Goal: Task Accomplishment & Management: Manage account settings

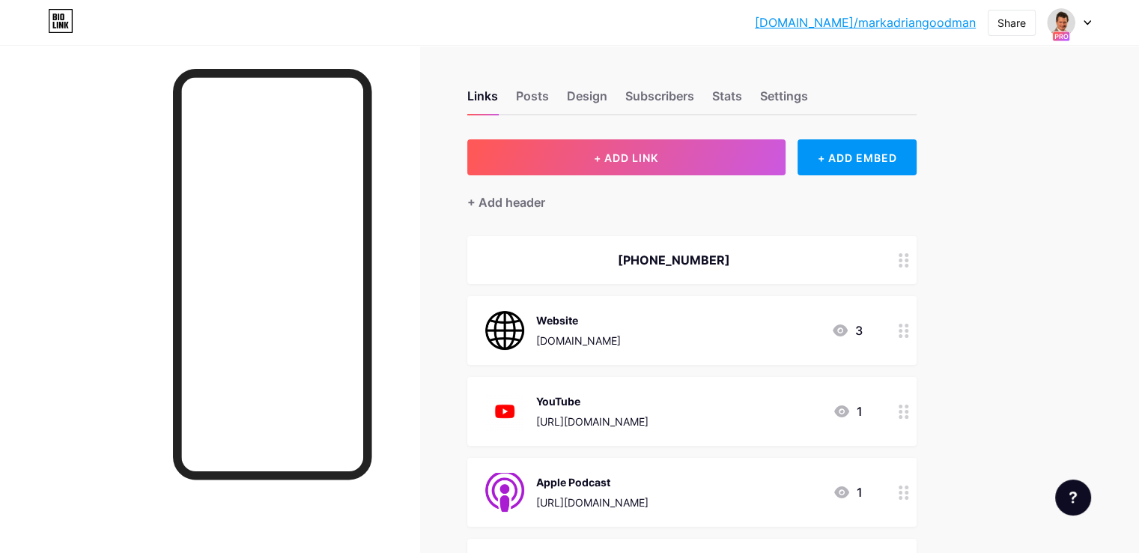
click at [1090, 23] on icon at bounding box center [1086, 22] width 7 height 5
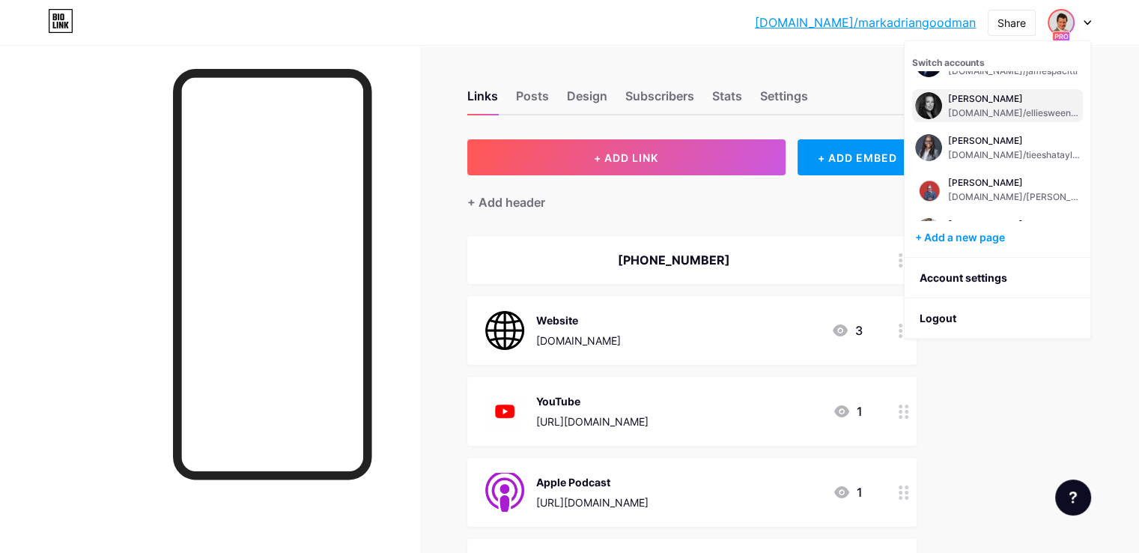
scroll to position [150, 0]
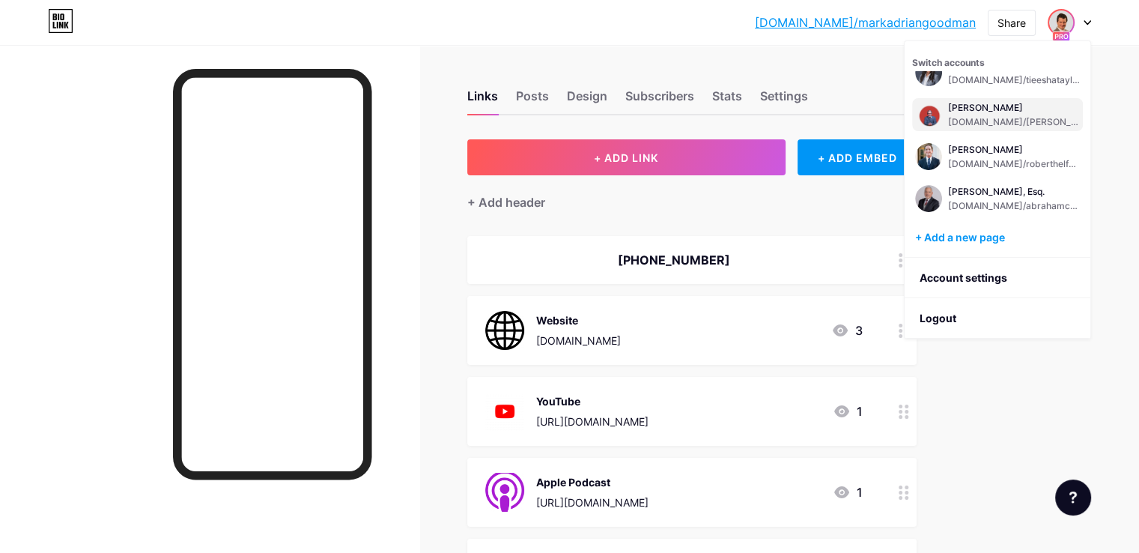
click at [1011, 118] on div "[DOMAIN_NAME]/[PERSON_NAME]" at bounding box center [1014, 122] width 132 height 12
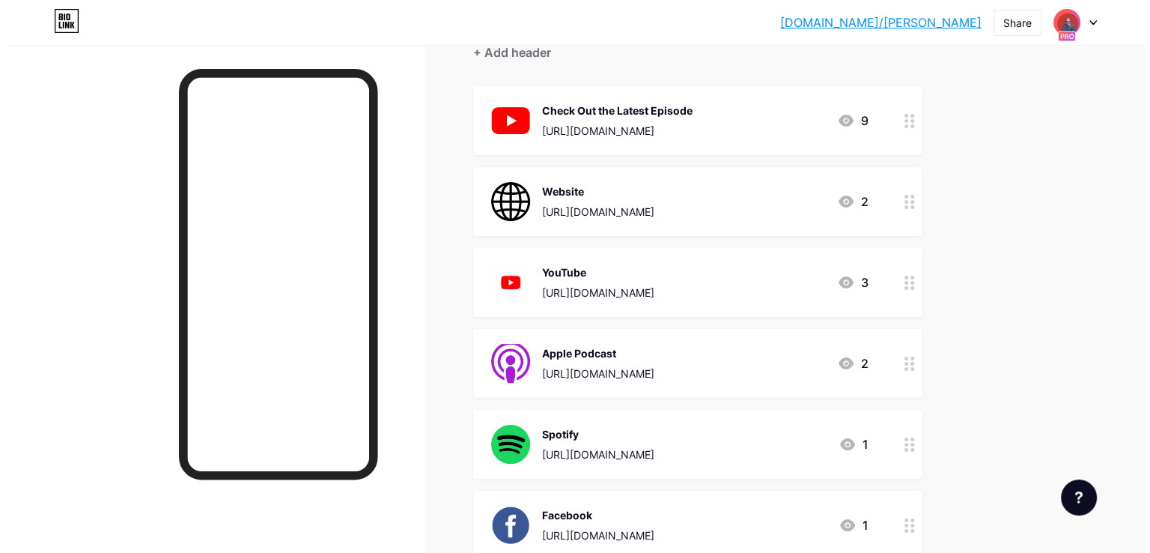
scroll to position [75, 0]
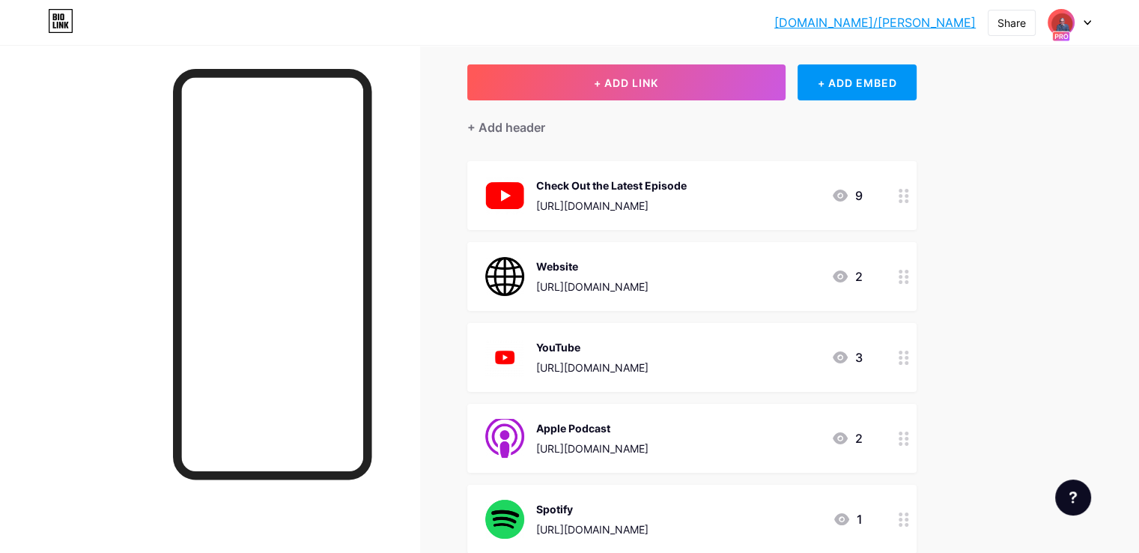
click at [847, 357] on icon at bounding box center [840, 357] width 15 height 12
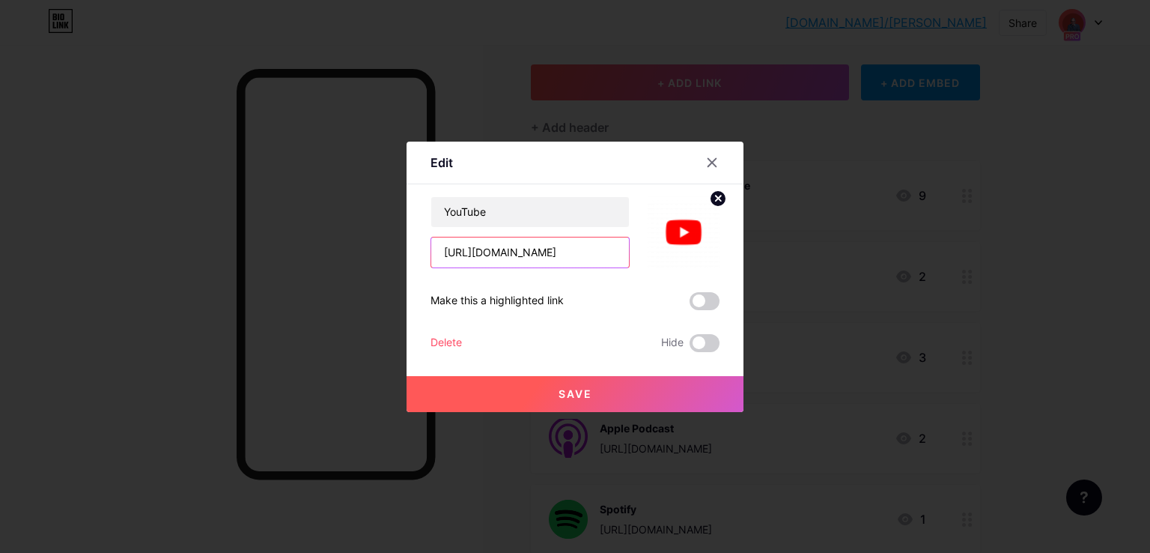
click at [554, 241] on input "[URL][DOMAIN_NAME]" at bounding box center [530, 252] width 198 height 30
click at [719, 169] on div at bounding box center [711, 162] width 27 height 27
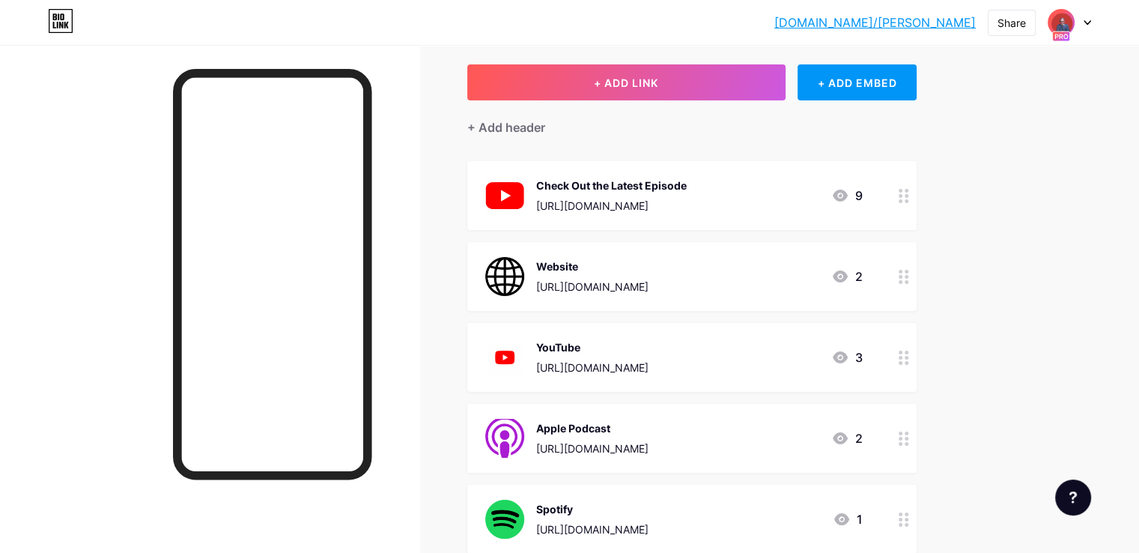
click at [849, 195] on icon at bounding box center [840, 195] width 18 height 18
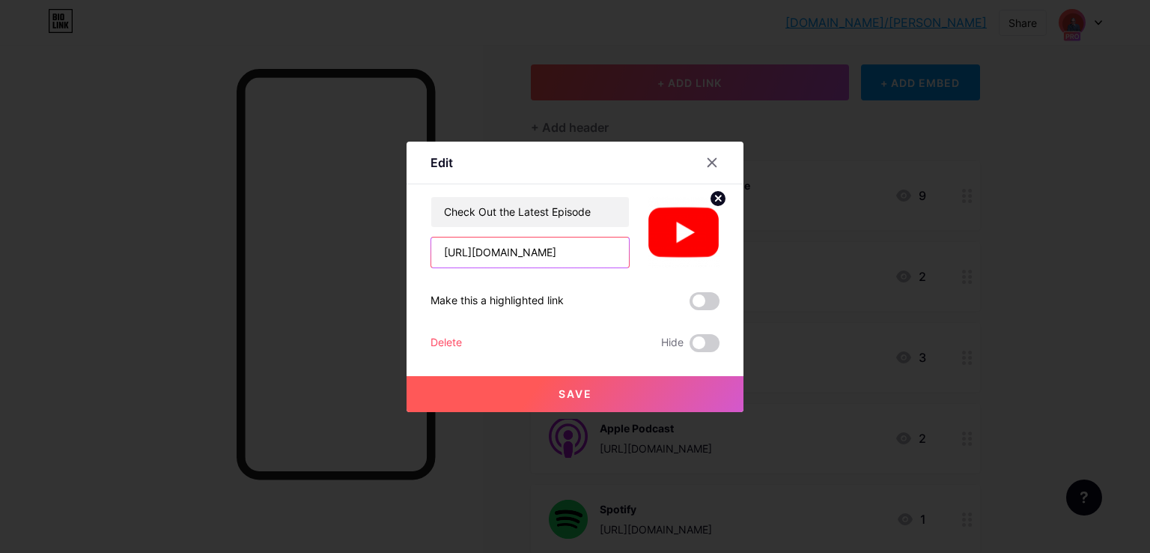
click at [535, 240] on input "[URL][DOMAIN_NAME]" at bounding box center [530, 252] width 198 height 30
click at [533, 243] on input "[URL][DOMAIN_NAME]" at bounding box center [530, 252] width 198 height 30
paste input "[DOMAIN_NAME][URL]"
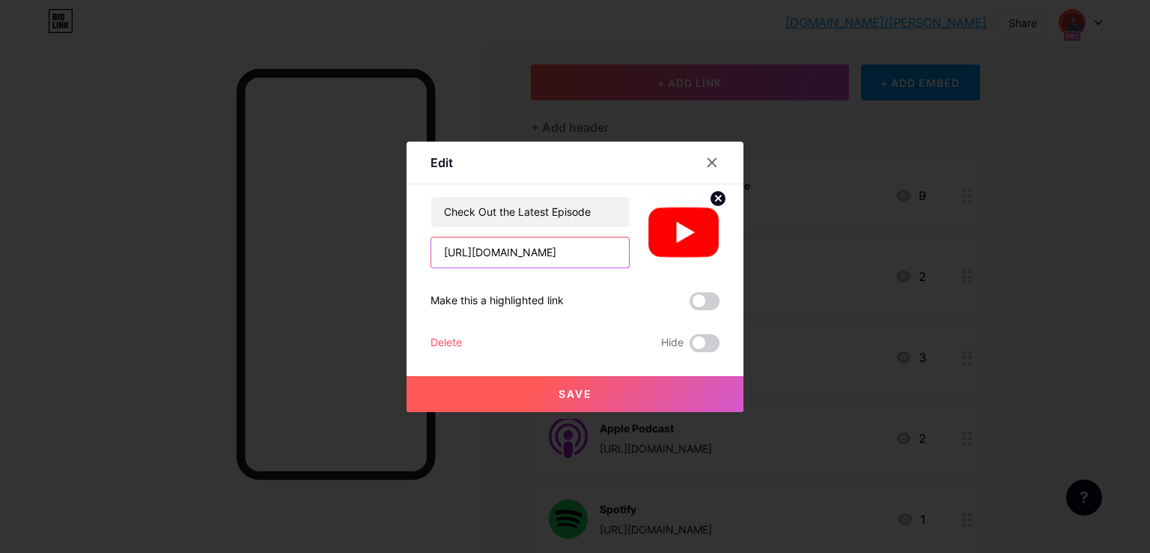
scroll to position [0, 308]
type input "[URL][DOMAIN_NAME]"
click at [600, 386] on button "Save" at bounding box center [575, 394] width 337 height 36
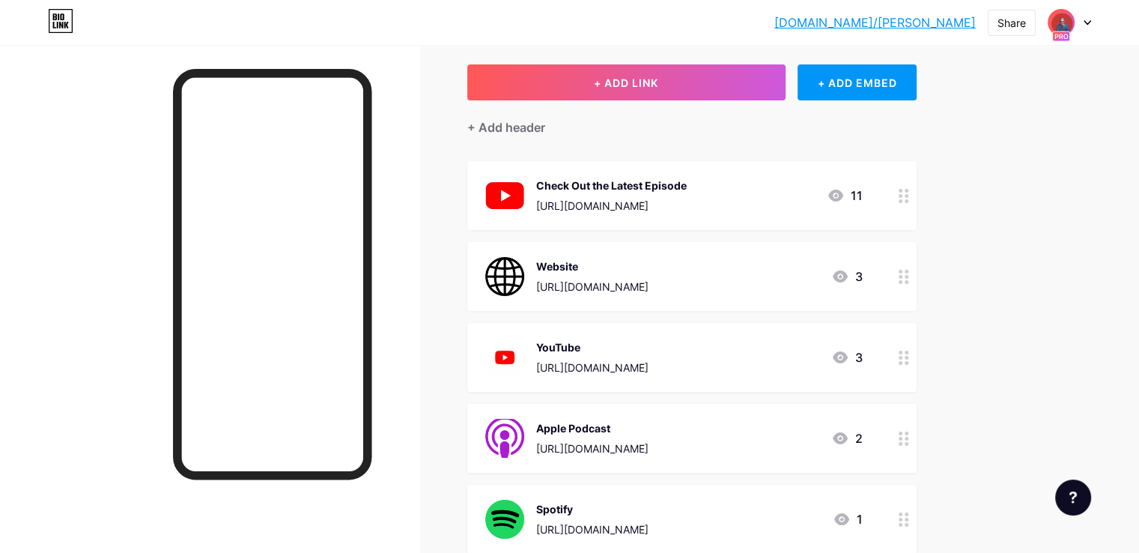
click at [843, 195] on icon at bounding box center [835, 195] width 15 height 12
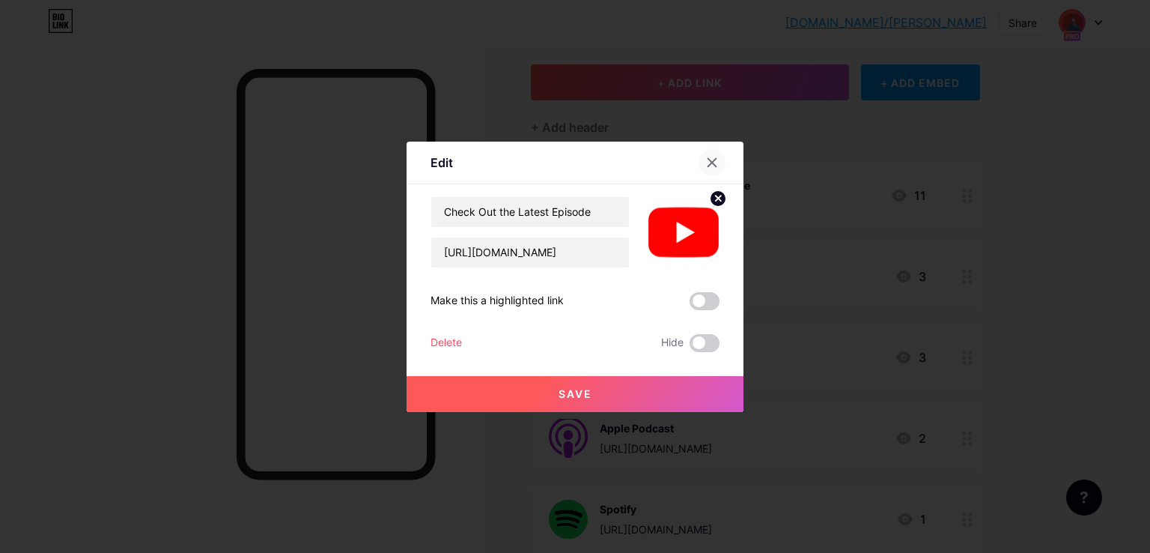
click at [719, 159] on div at bounding box center [711, 162] width 27 height 27
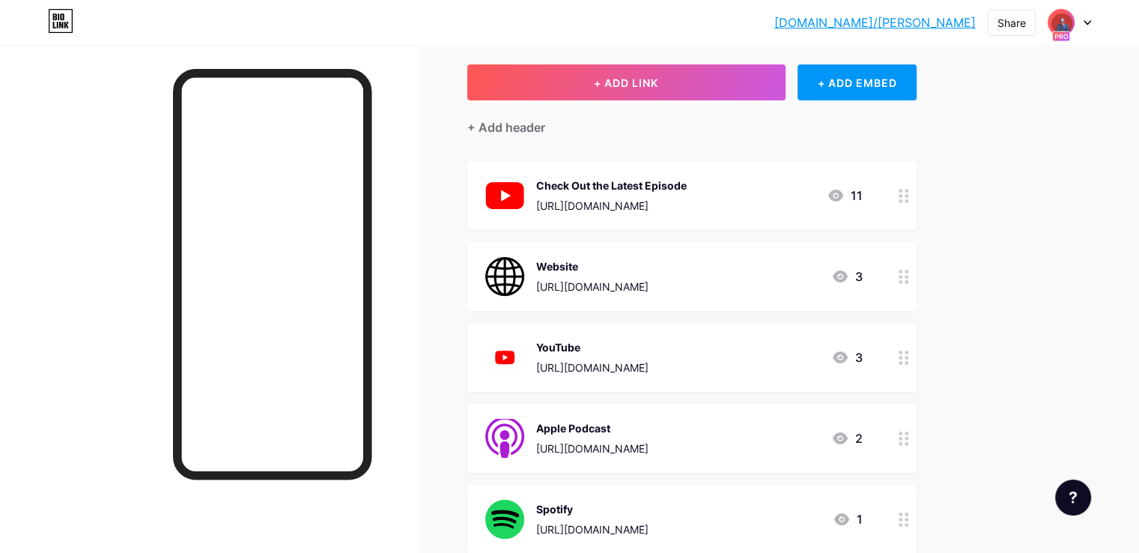
click at [921, 28] on link "[DOMAIN_NAME]/[PERSON_NAME]" at bounding box center [874, 22] width 201 height 18
click at [843, 195] on icon at bounding box center [835, 195] width 15 height 12
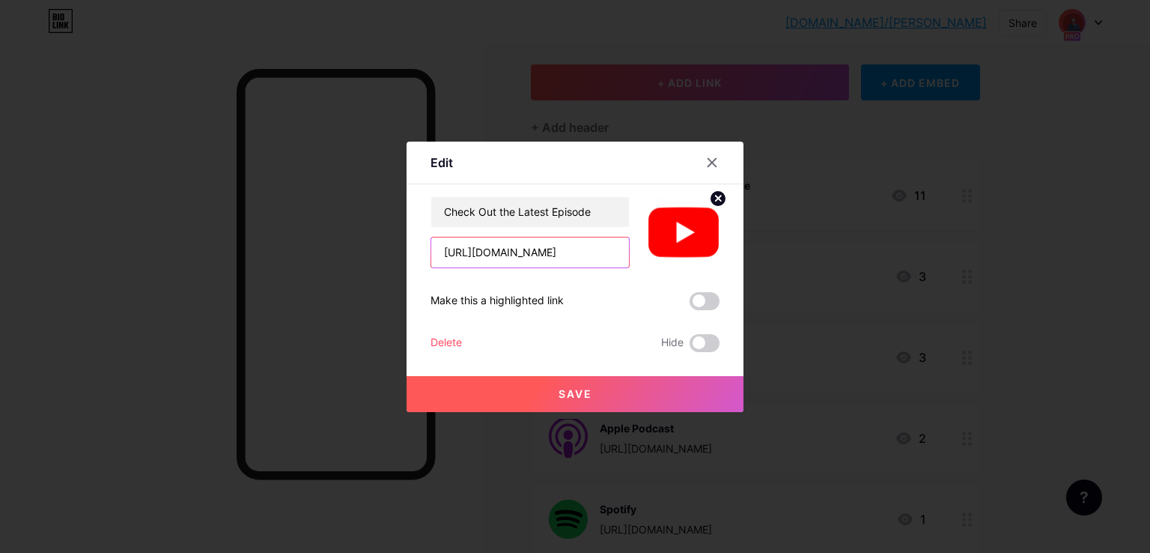
click at [594, 248] on input "[URL][DOMAIN_NAME]" at bounding box center [530, 252] width 198 height 30
paste input "playlist?"
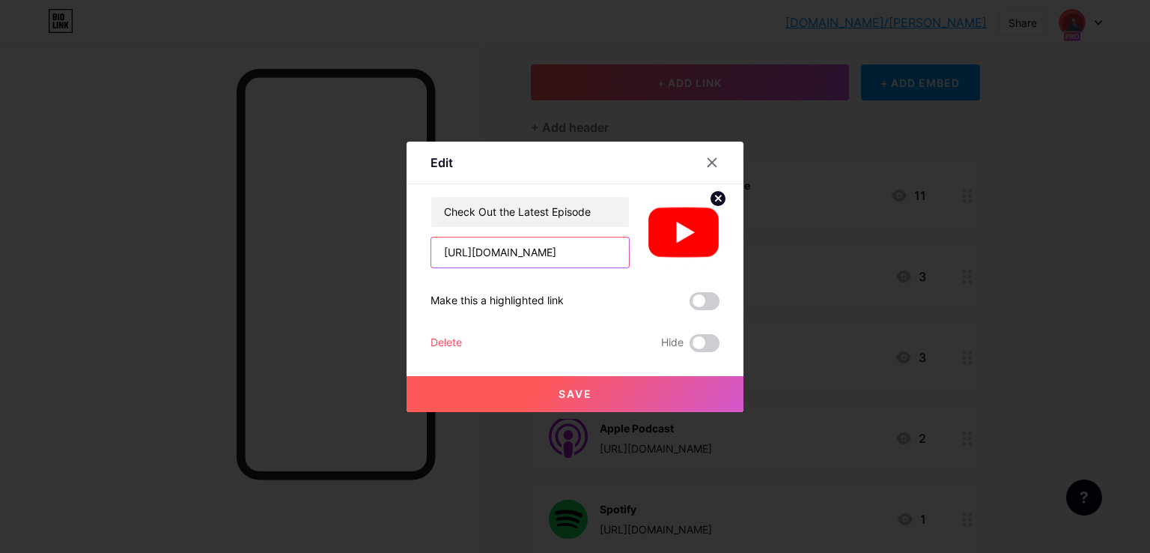
type input "[URL][DOMAIN_NAME]"
click at [585, 396] on span "Save" at bounding box center [576, 393] width 34 height 13
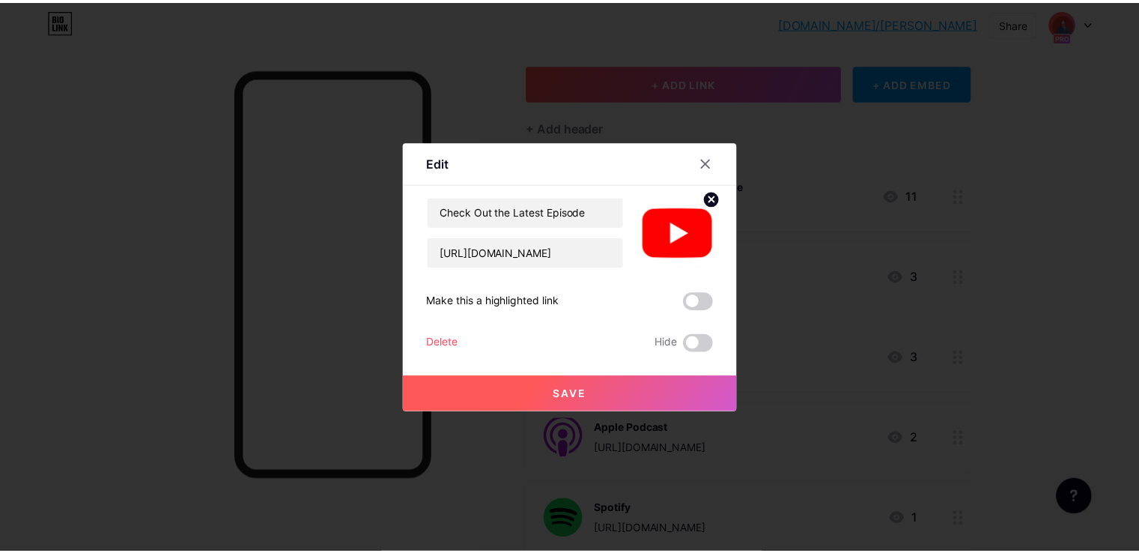
scroll to position [0, 0]
